Goal: Task Accomplishment & Management: Complete application form

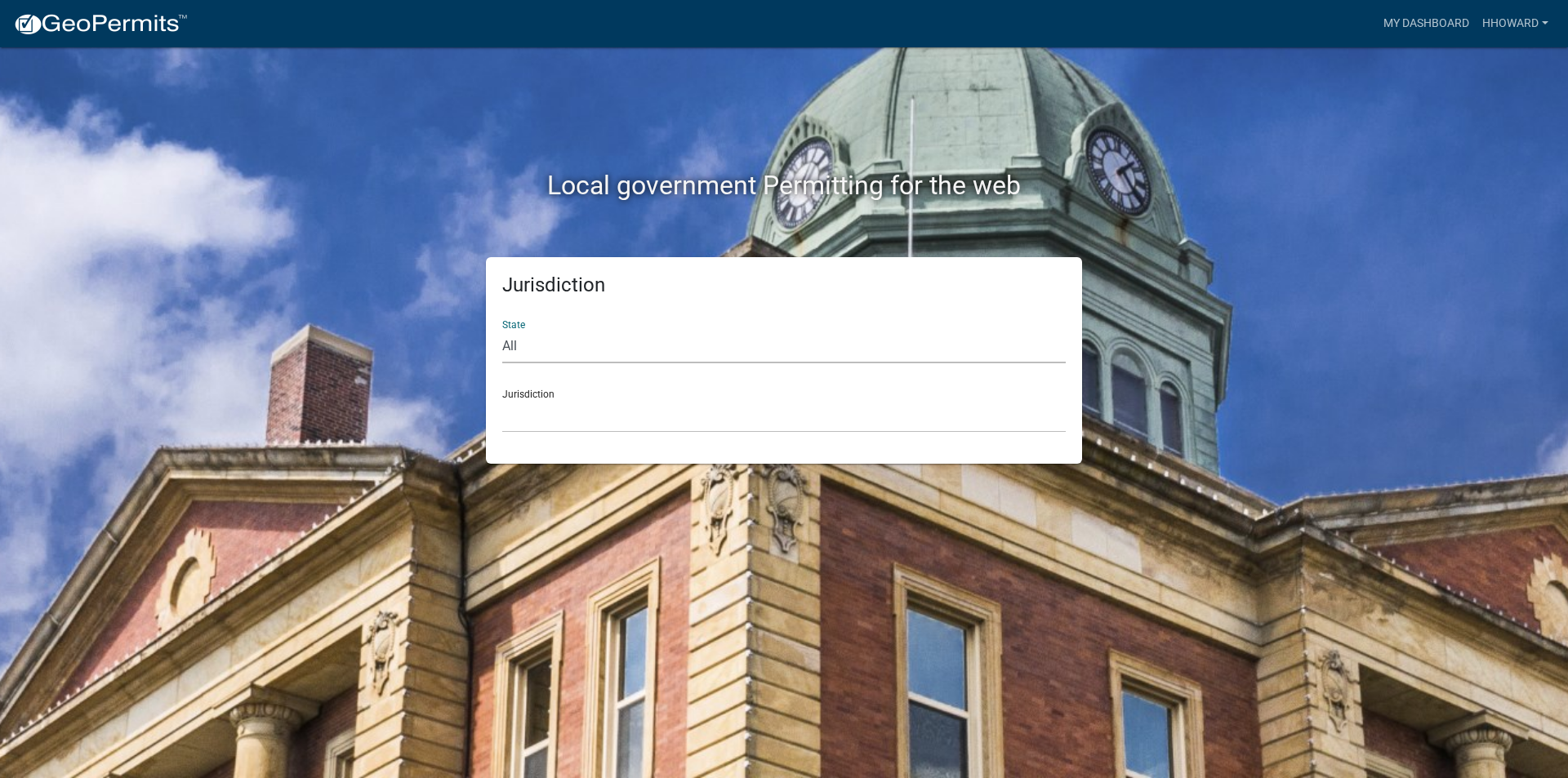
click at [590, 346] on select "All [US_STATE] [US_STATE] [US_STATE] [US_STATE] [US_STATE] [US_STATE] [US_STATE…" at bounding box center [784, 347] width 563 height 34
select select "[US_STATE]"
click at [502, 330] on select "All [US_STATE] [US_STATE] [US_STATE] [US_STATE] [US_STATE] [US_STATE] [US_STATE…" at bounding box center [784, 347] width 563 height 34
click at [593, 401] on select "[GEOGRAPHIC_DATA], [US_STATE] [GEOGRAPHIC_DATA], [US_STATE] [GEOGRAPHIC_DATA], …" at bounding box center [784, 416] width 563 height 34
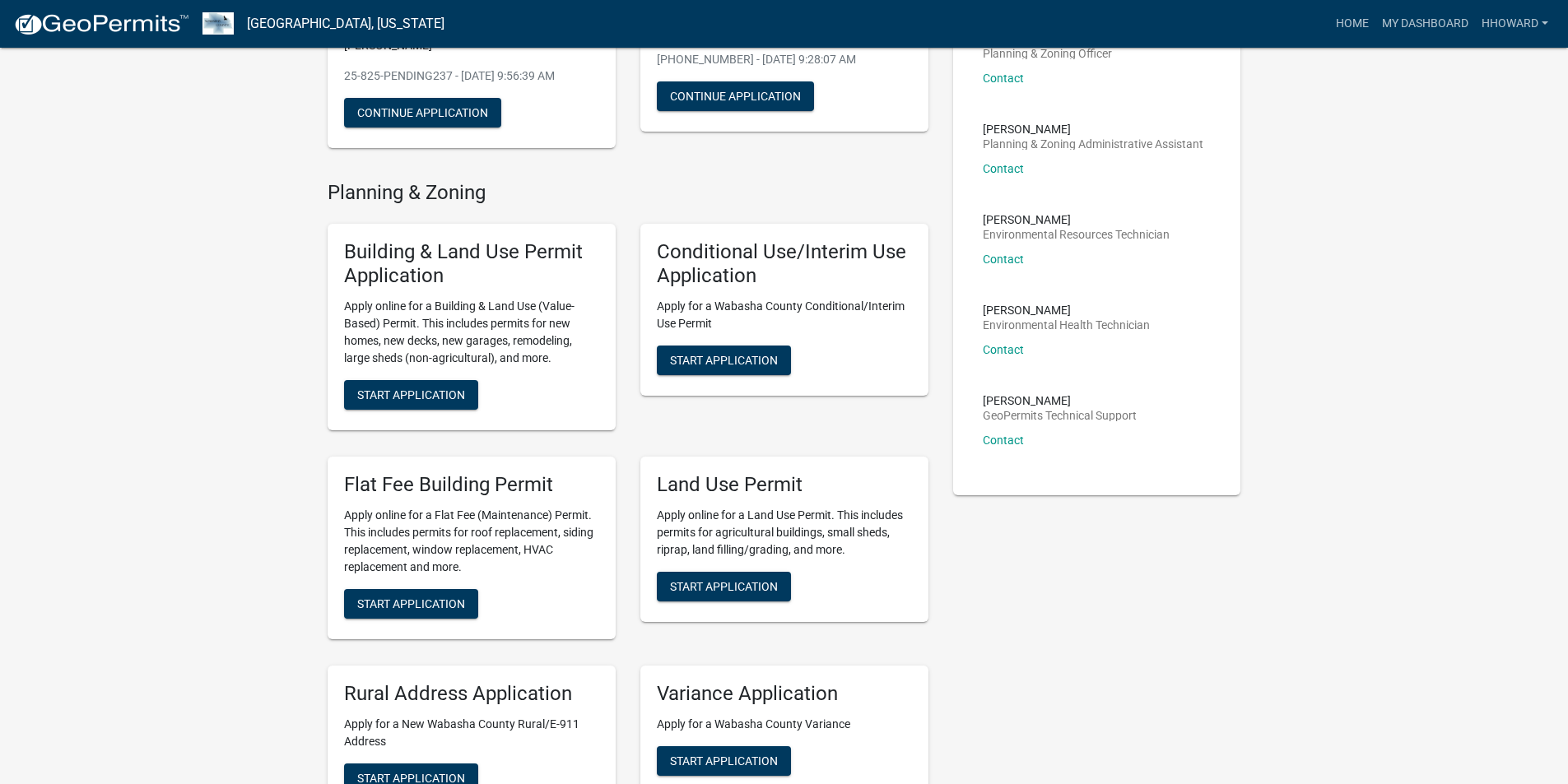
scroll to position [247, 0]
click at [452, 580] on span "Start Application" at bounding box center [411, 603] width 108 height 13
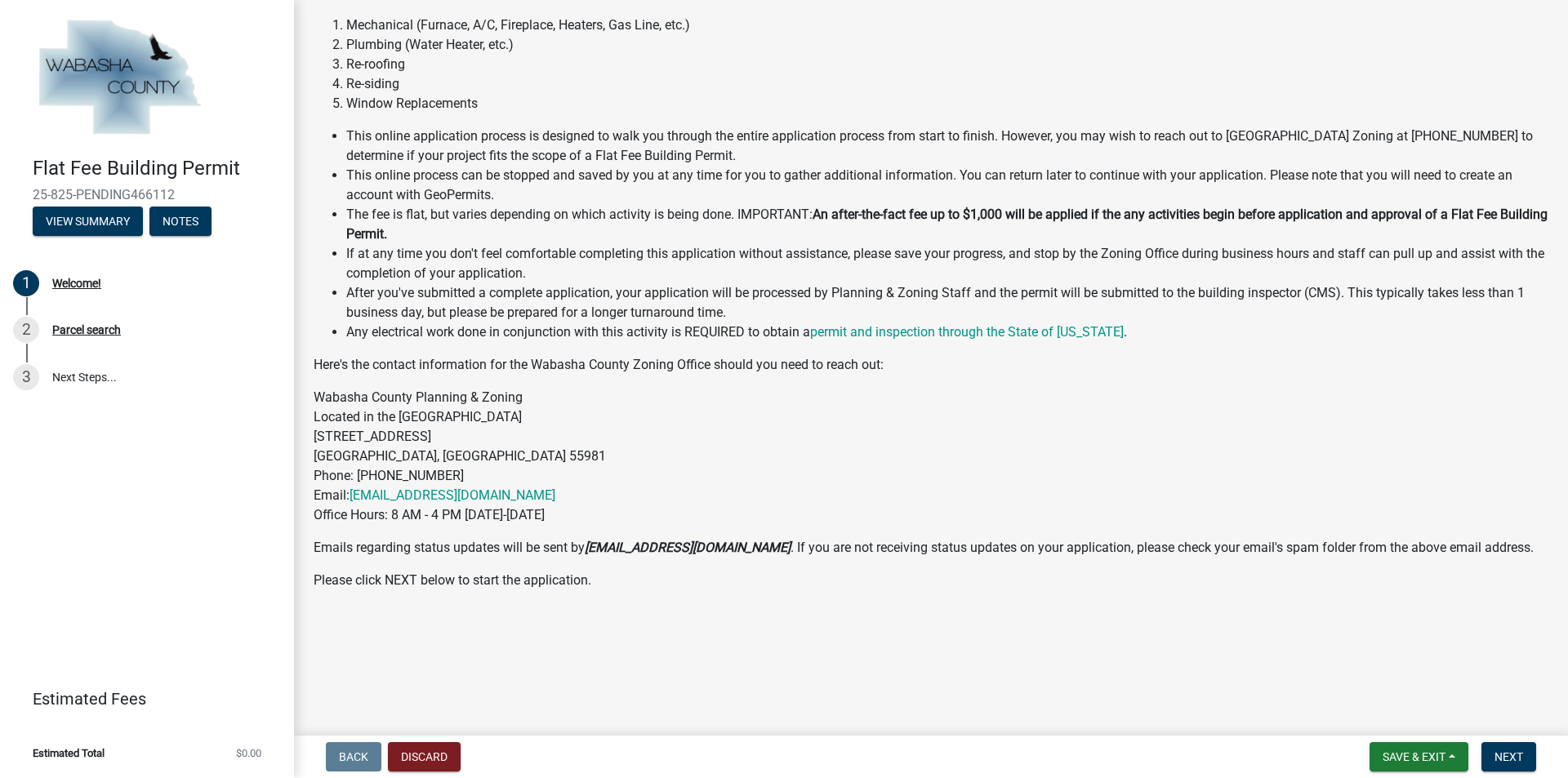
scroll to position [164, 0]
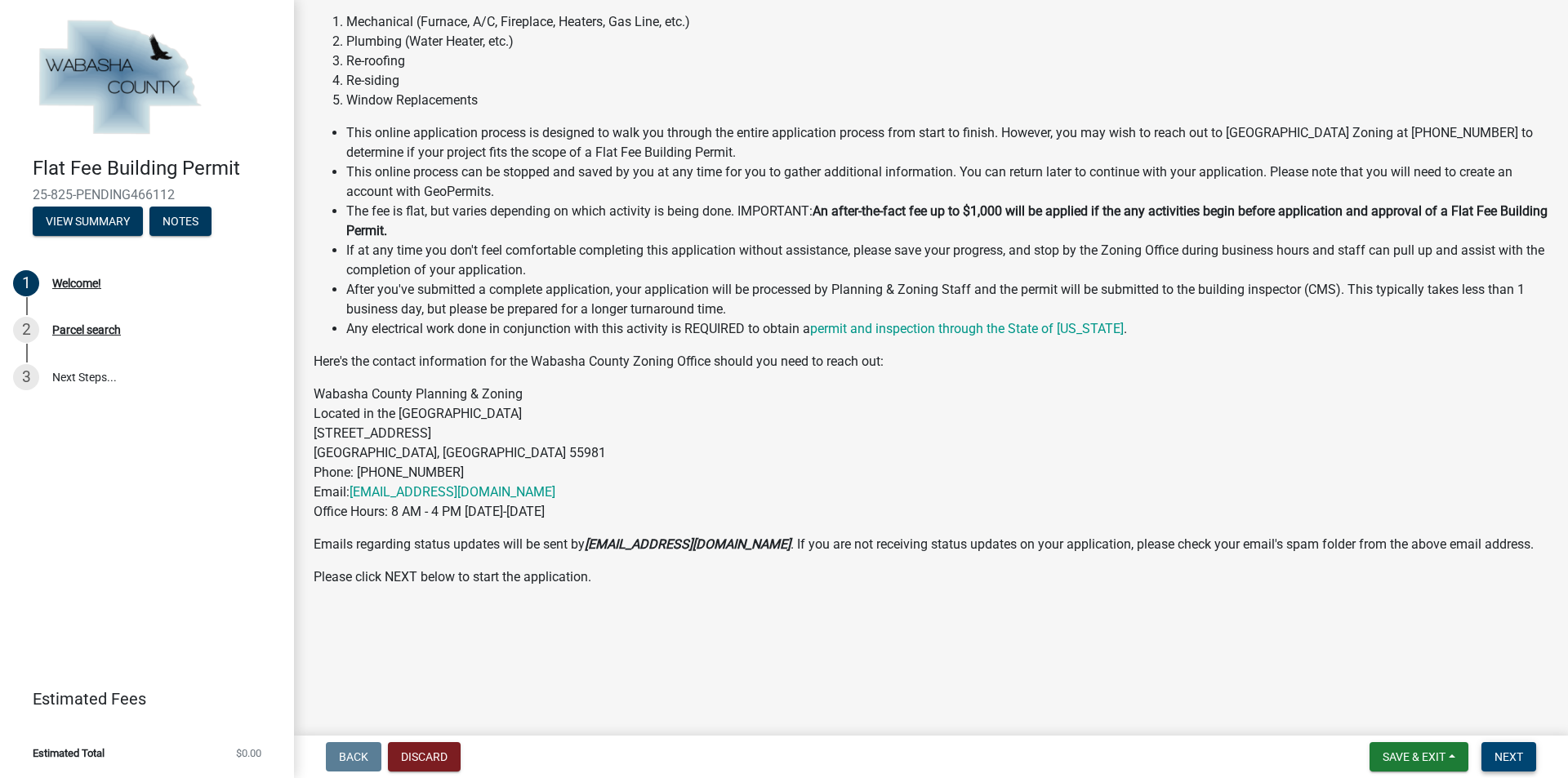
click at [777, 576] on button "Next" at bounding box center [1509, 756] width 54 height 29
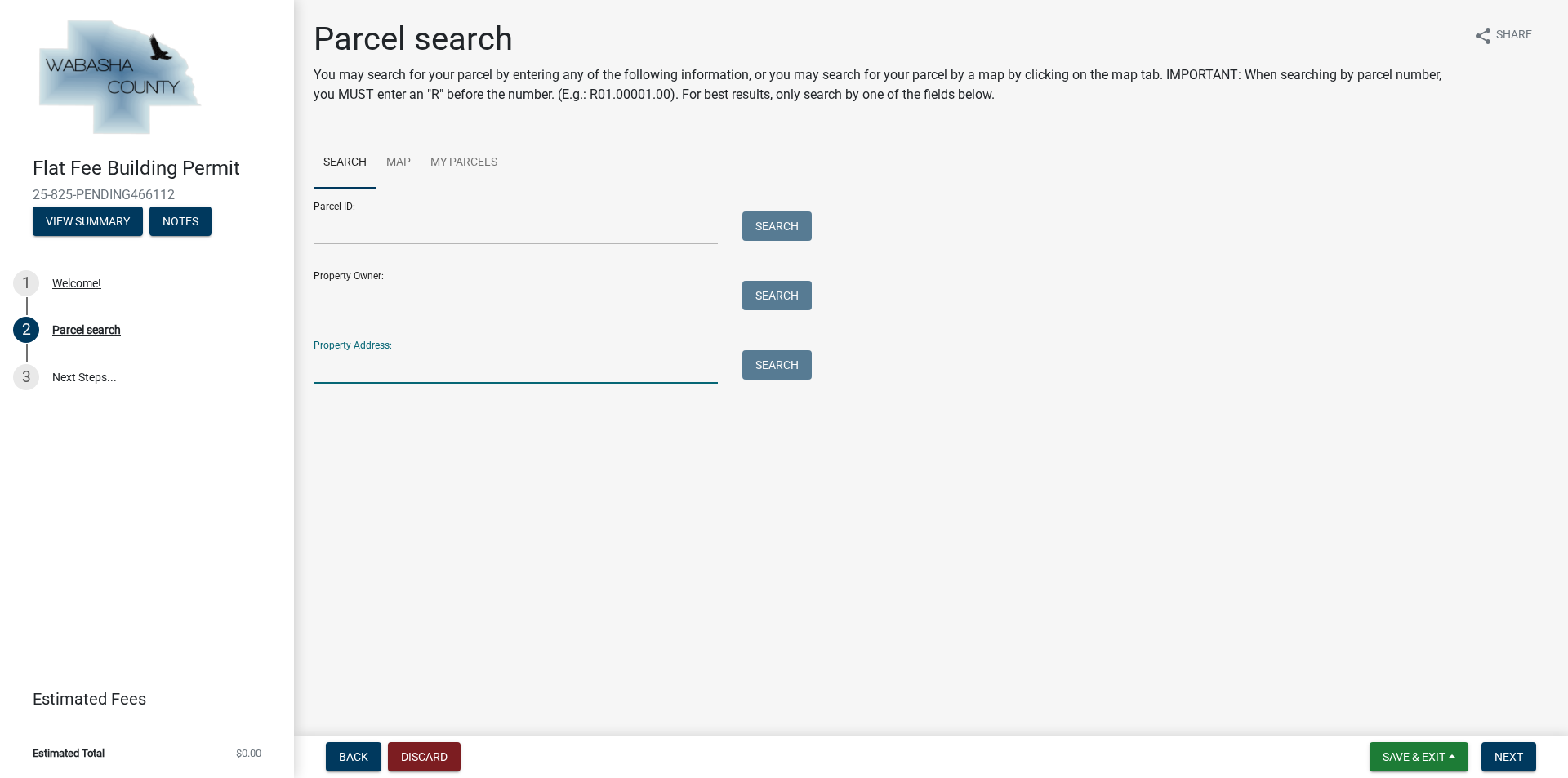
click at [369, 369] on input "Property Address:" at bounding box center [515, 367] width 404 height 34
type input "512 [PERSON_NAME]"
click at [777, 361] on button "Search" at bounding box center [777, 365] width 69 height 29
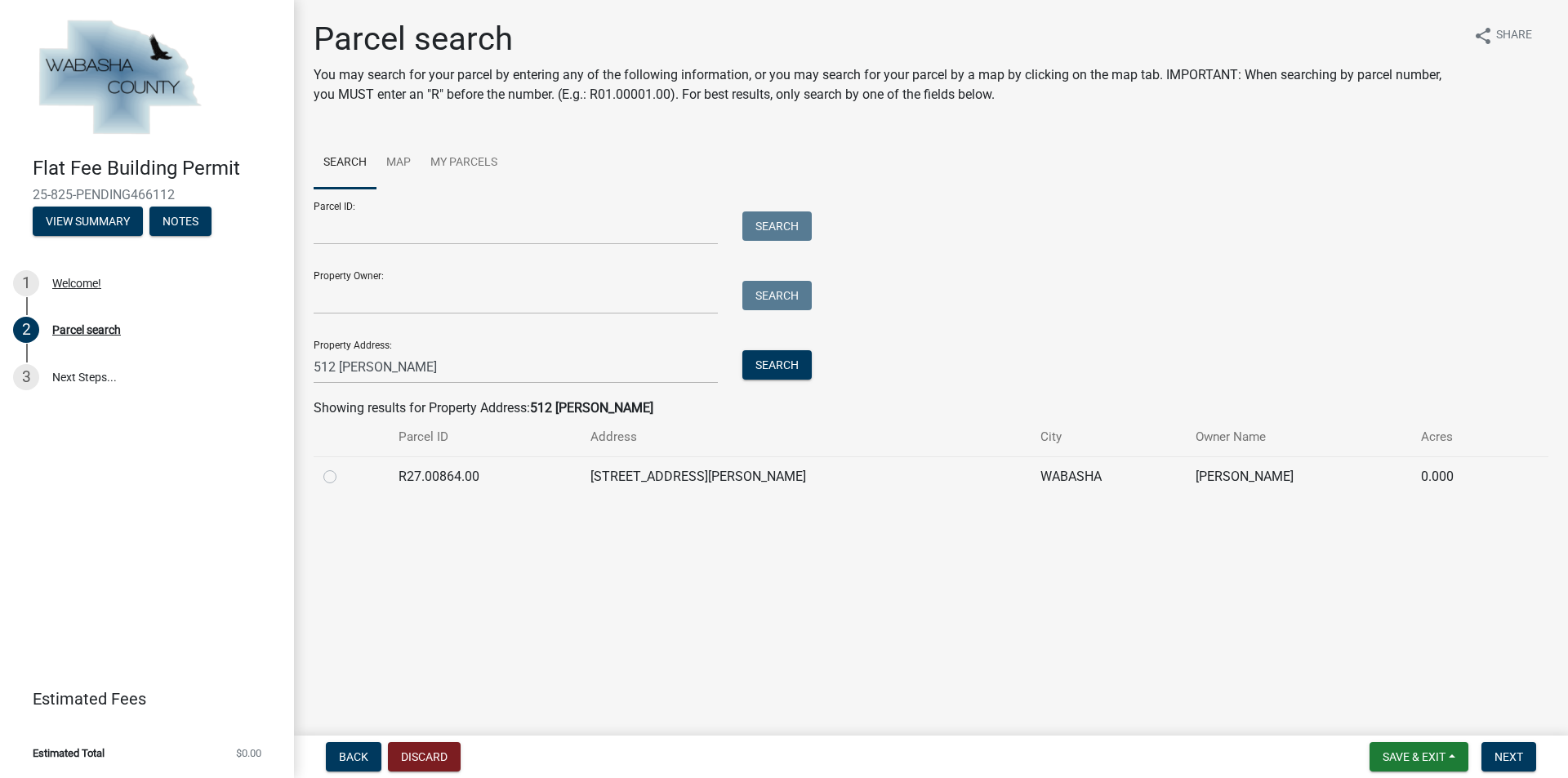
click at [343, 467] on label at bounding box center [343, 467] width 0 height 0
click at [343, 475] on input "radio" at bounding box center [348, 471] width 10 height 10
radio input "true"
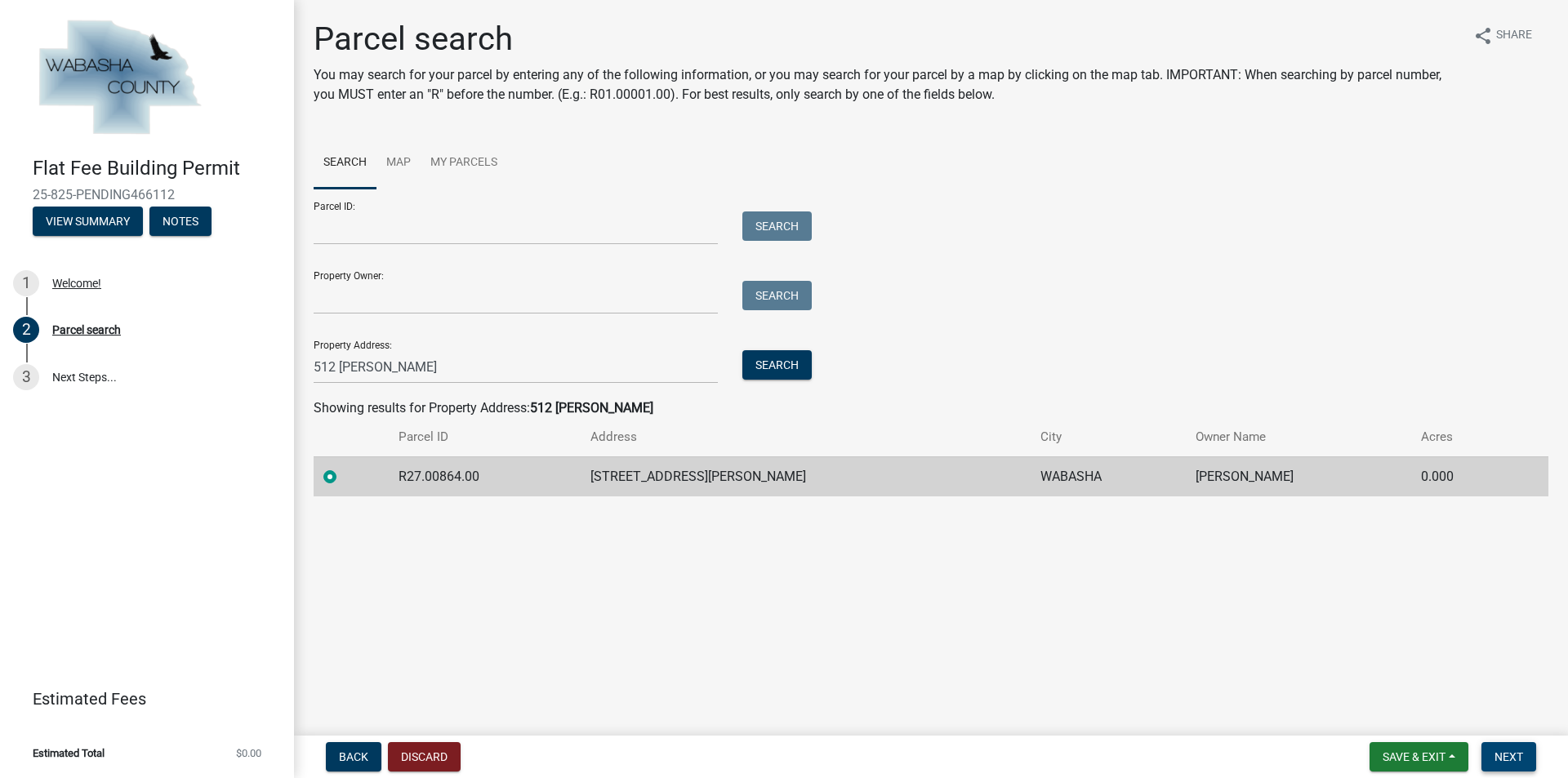
click at [777, 576] on button "Next" at bounding box center [1509, 756] width 54 height 29
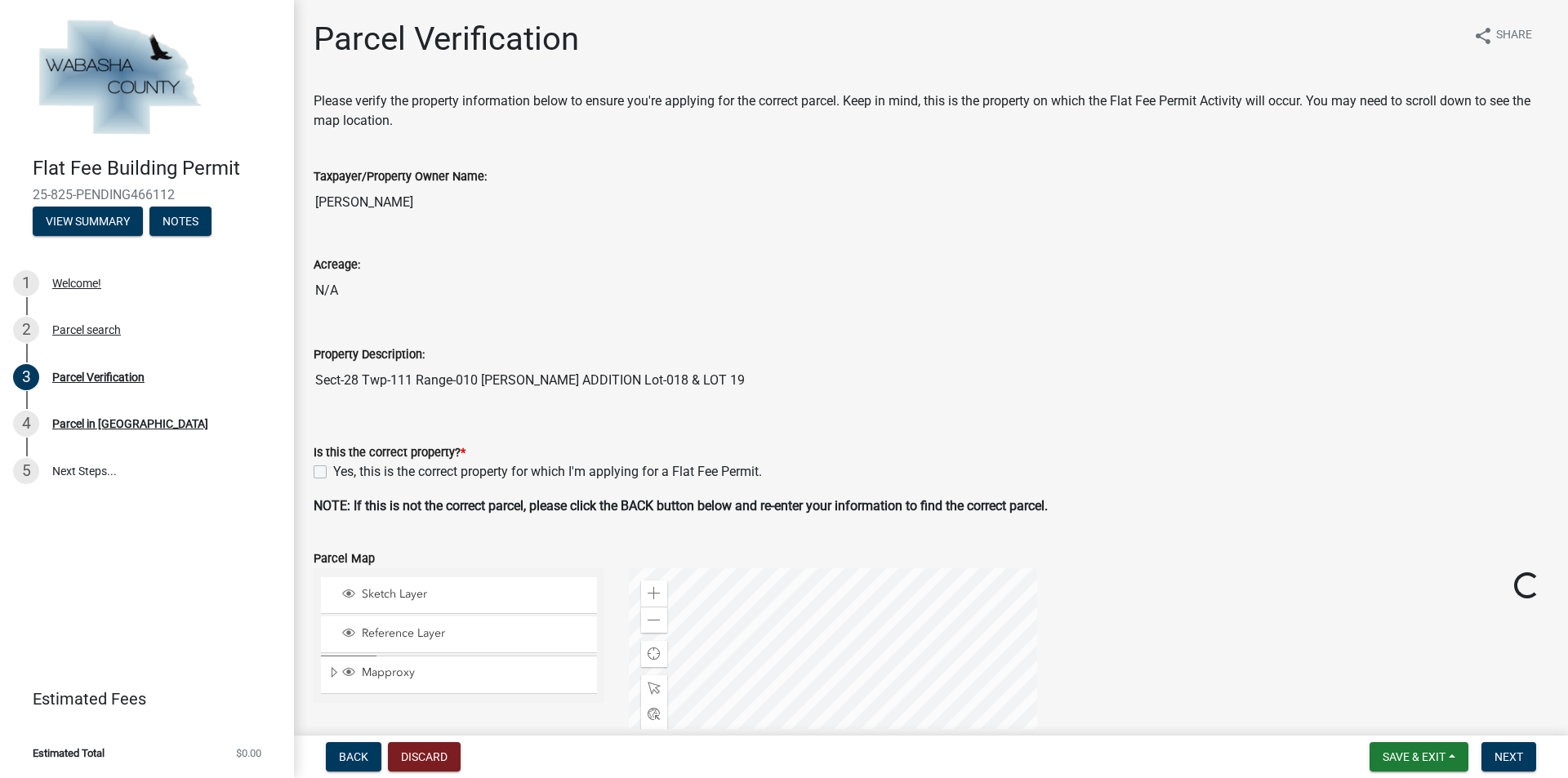
click at [334, 466] on label "Yes, this is the correct property for which I'm applying for a Flat Fee Permit." at bounding box center [547, 471] width 428 height 20
click at [334, 466] on input "Yes, this is the correct property for which I'm applying for a Flat Fee Permit." at bounding box center [338, 467] width 10 height 10
checkbox input "true"
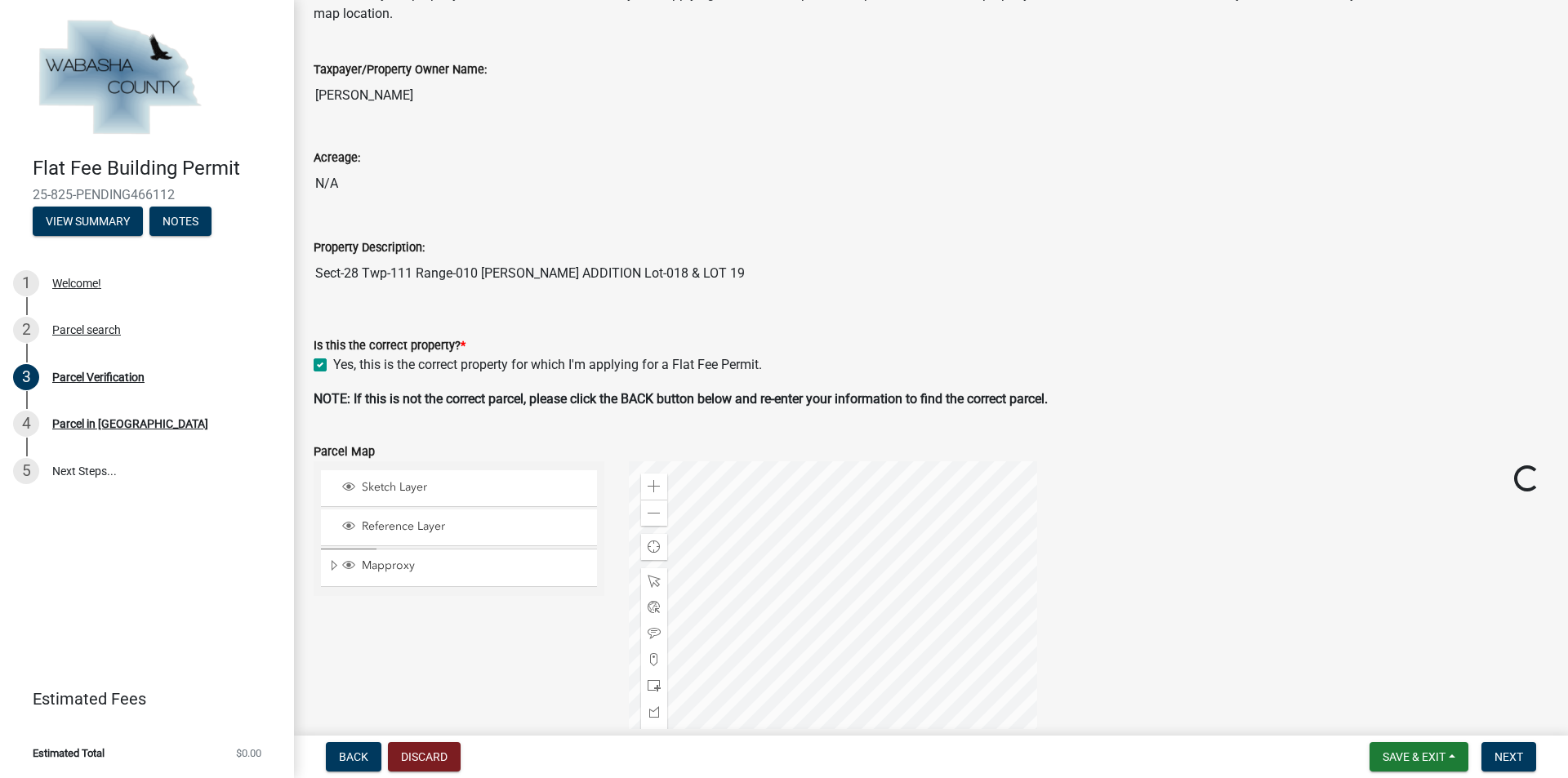
scroll to position [461, 0]
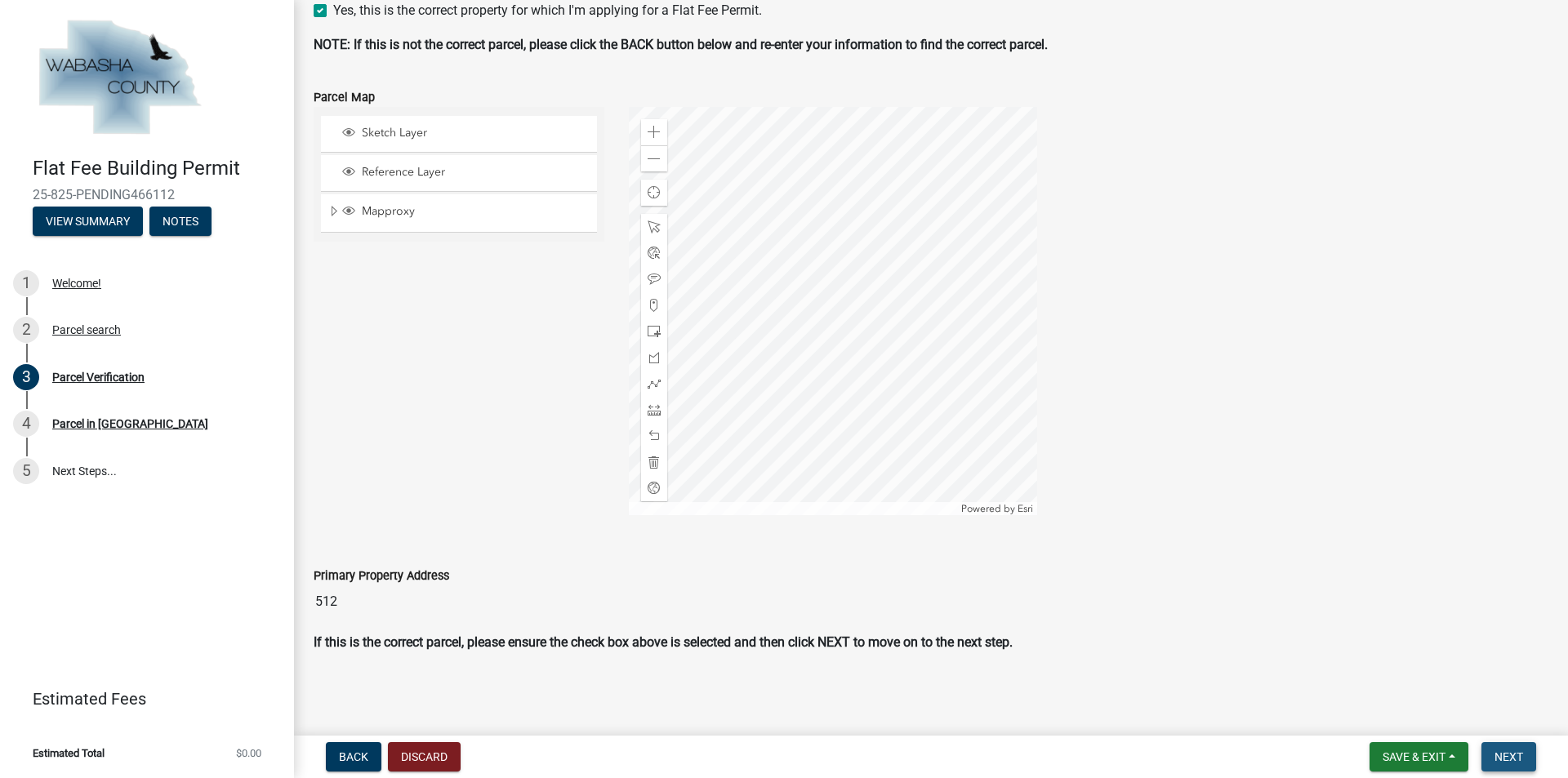
click at [777, 576] on span "Next" at bounding box center [1509, 757] width 28 height 13
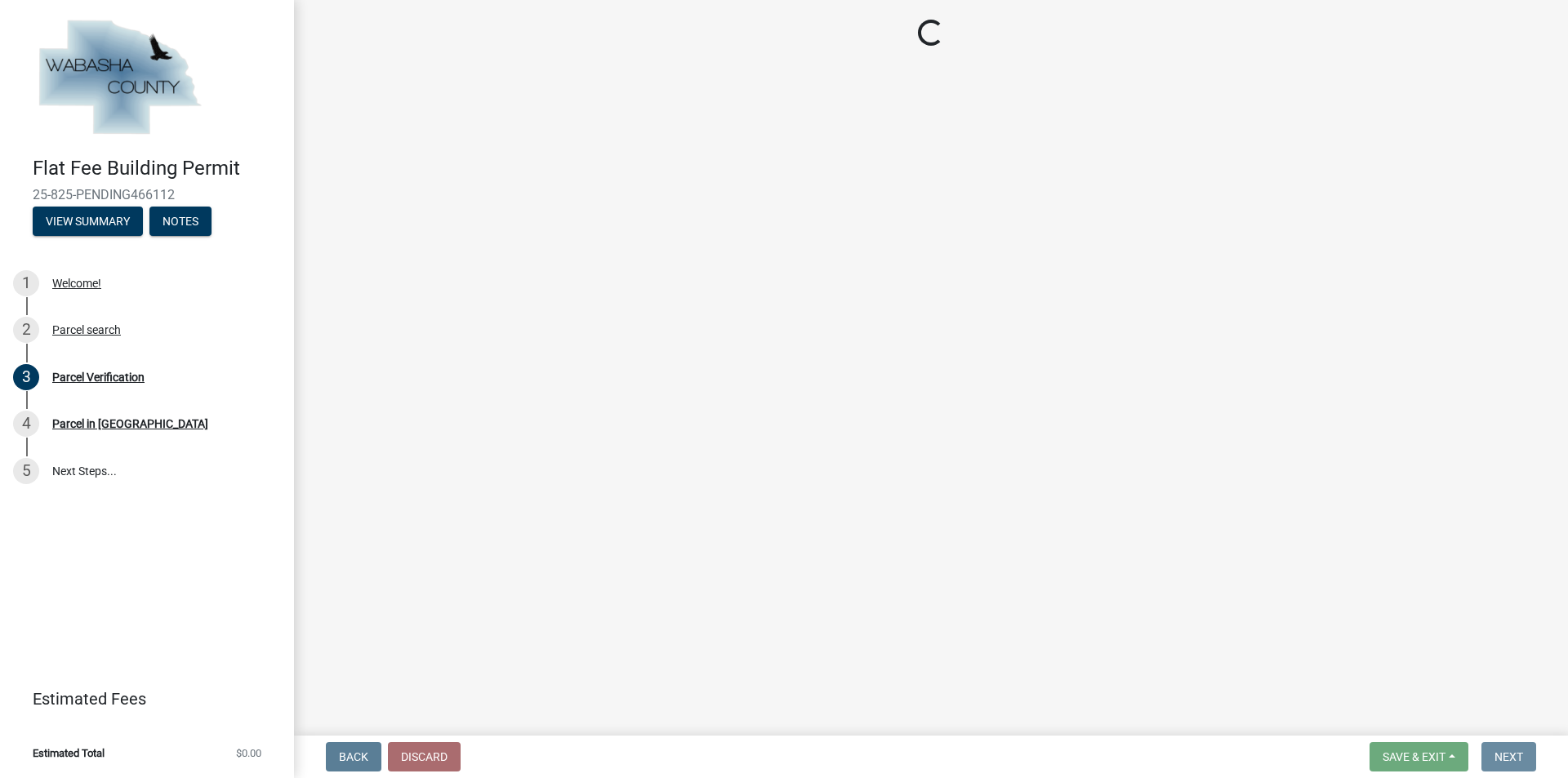
scroll to position [0, 0]
